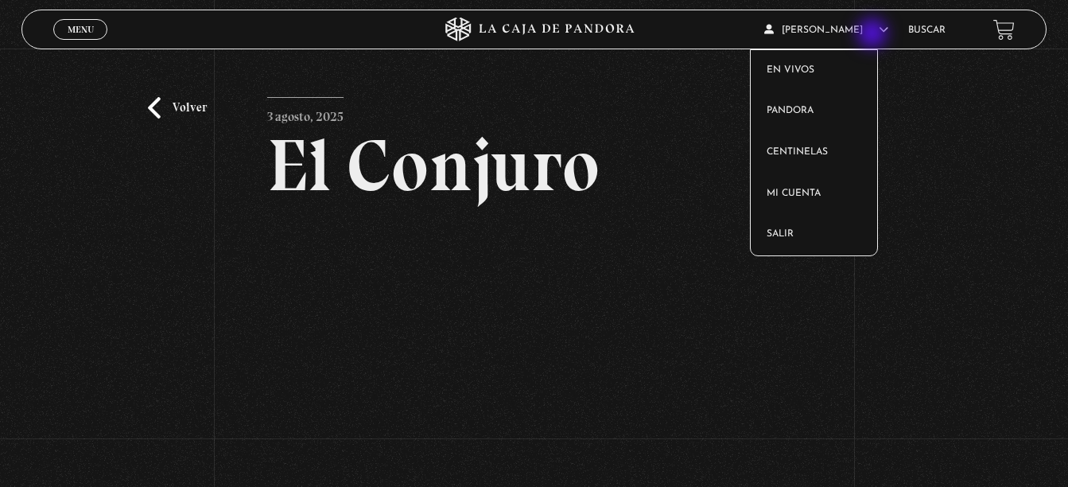
scroll to position [223, 0]
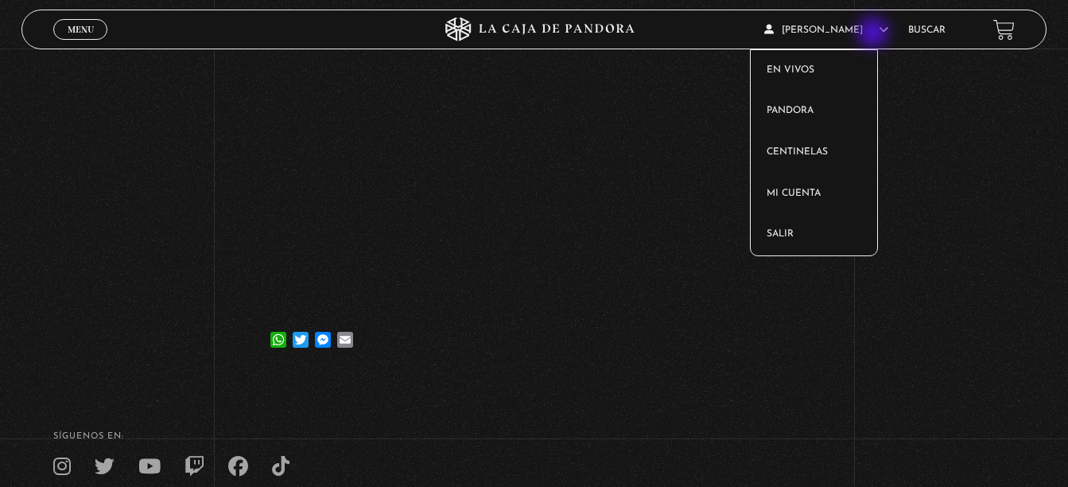
drag, startPoint x: 0, startPoint y: 0, endPoint x: 875, endPoint y: 34, distance: 875.8
click at [875, 34] on span "[PERSON_NAME]" at bounding box center [827, 30] width 124 height 10
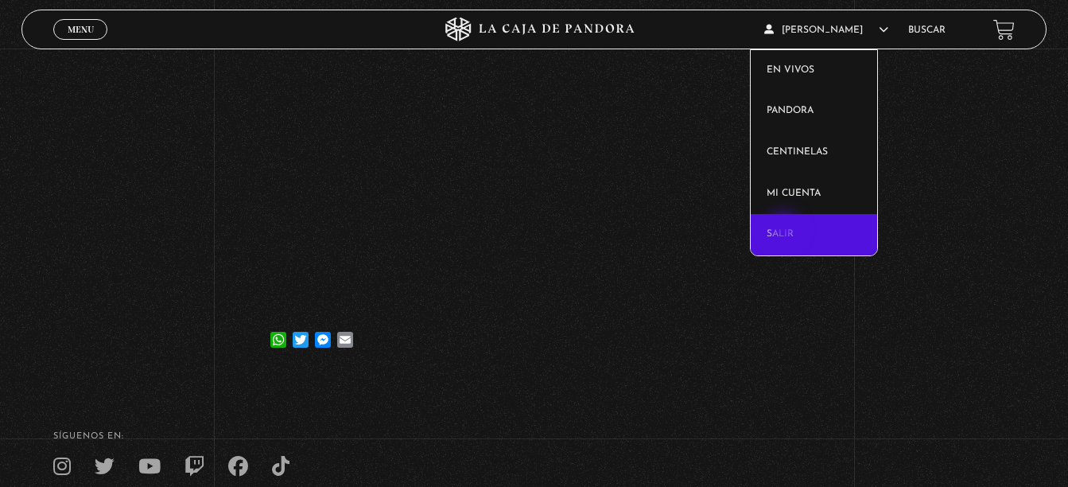
click at [786, 231] on link "Salir" at bounding box center [814, 234] width 126 height 41
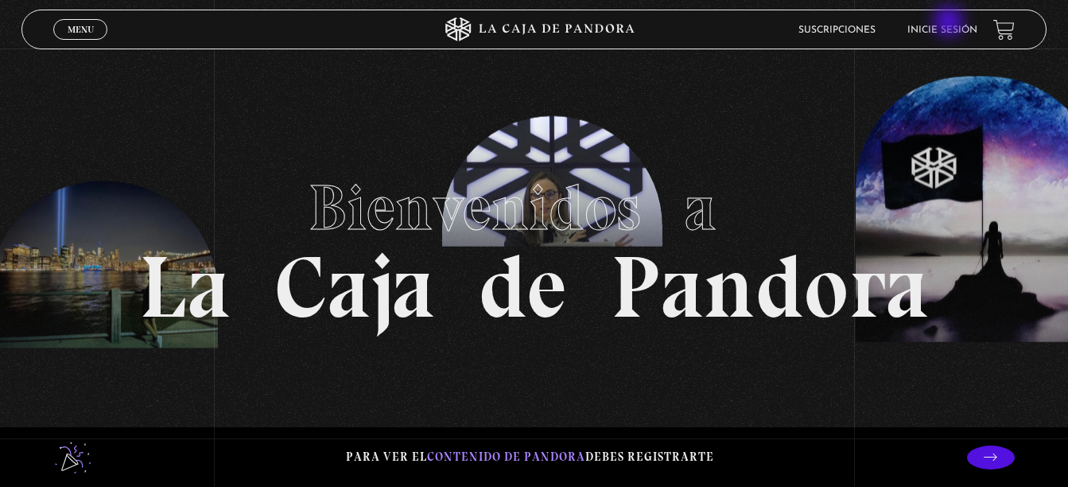
click at [951, 23] on li "Inicie sesión" at bounding box center [943, 30] width 70 height 25
click at [952, 32] on link "Inicie sesión" at bounding box center [943, 30] width 70 height 10
